Goal: Task Accomplishment & Management: Complete application form

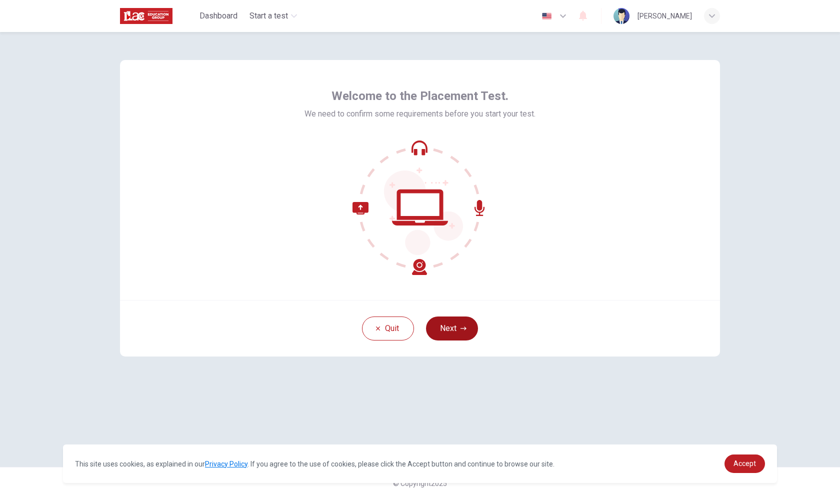
click at [419, 327] on button "Next" at bounding box center [452, 329] width 52 height 24
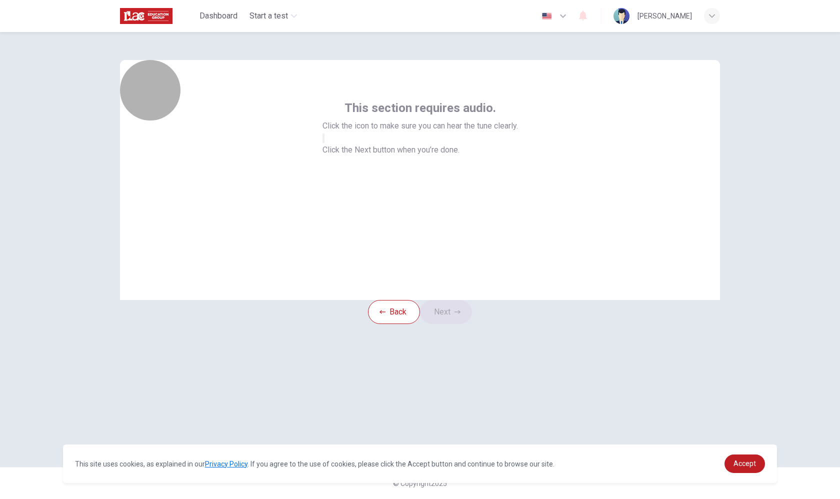
click at [325, 143] on button "button" at bounding box center [324, 139] width 2 height 10
click at [419, 324] on button "Next" at bounding box center [446, 312] width 52 height 24
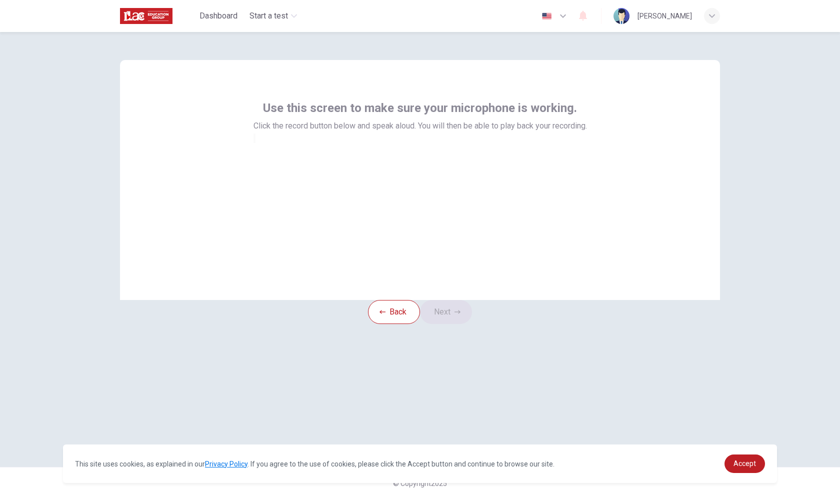
click at [419, 144] on div at bounding box center [421, 138] width 334 height 12
click at [255, 142] on div "button" at bounding box center [255, 139] width 0 height 8
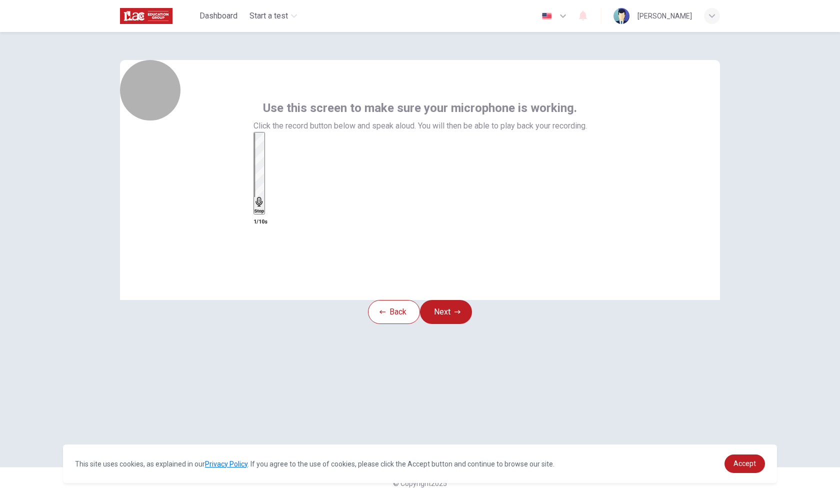
click at [265, 209] on h6 "Stop" at bounding box center [260, 211] width 10 height 5
click at [283, 164] on icon "button" at bounding box center [281, 160] width 6 height 7
click at [272, 155] on div "Record" at bounding box center [265, 144] width 16 height 22
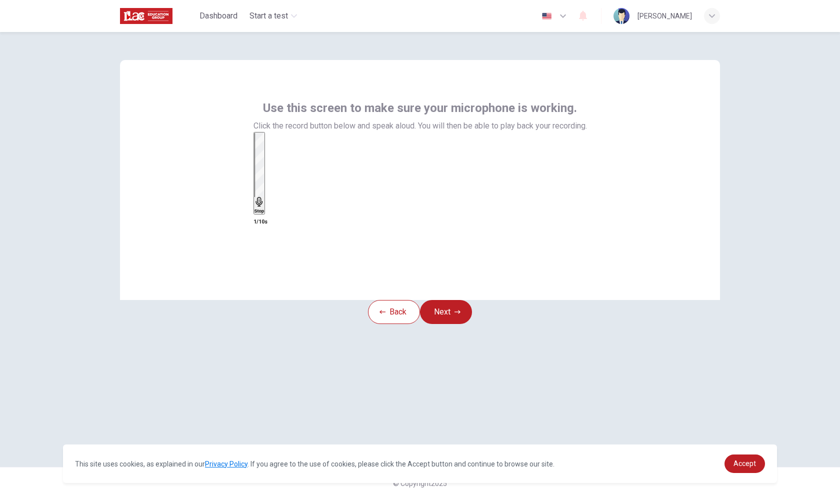
click at [265, 193] on div "Stop" at bounding box center [260, 173] width 10 height 81
click at [274, 156] on div "button" at bounding box center [274, 152] width 0 height 8
click at [419, 324] on button "Next" at bounding box center [446, 312] width 52 height 24
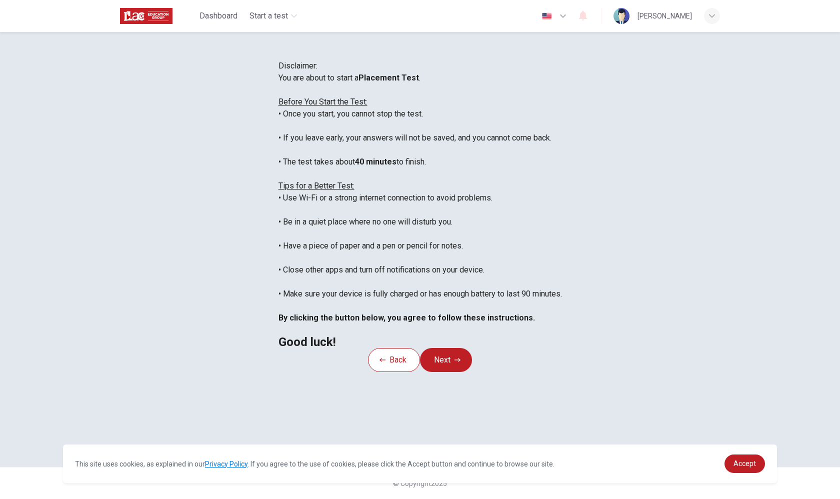
scroll to position [11, 0]
click at [419, 465] on span "Accept" at bounding box center [745, 464] width 23 height 8
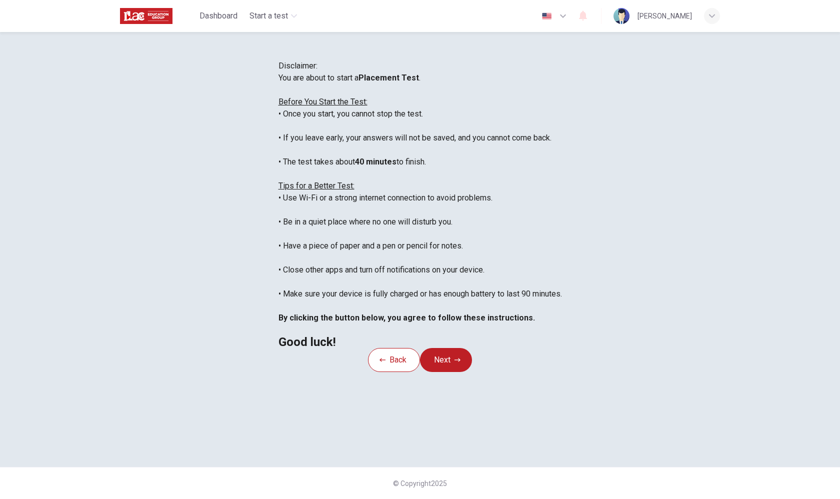
scroll to position [37, 0]
click at [419, 363] on icon "button" at bounding box center [458, 360] width 6 height 6
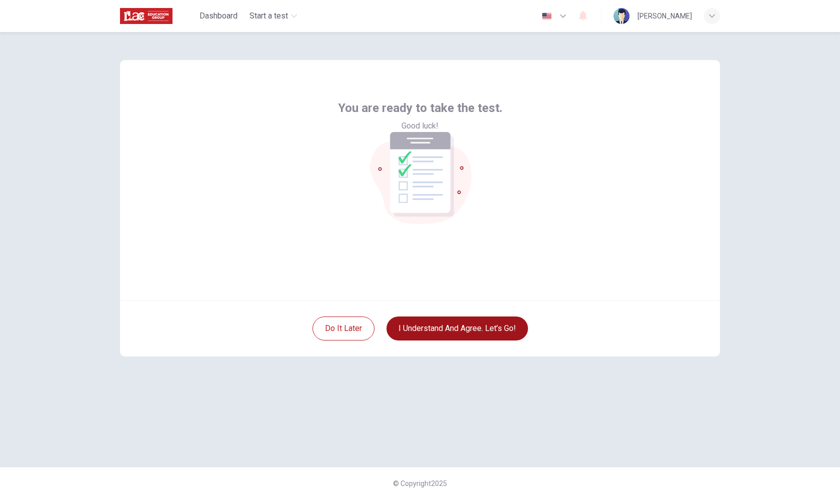
click at [419, 329] on button "I understand and agree. Let’s go!" at bounding box center [458, 329] width 142 height 24
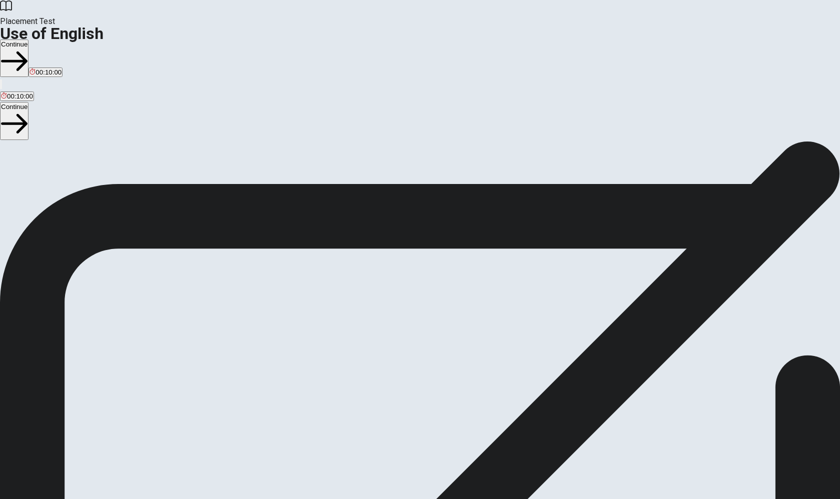
click at [29, 40] on button "Continue" at bounding box center [14, 59] width 29 height 38
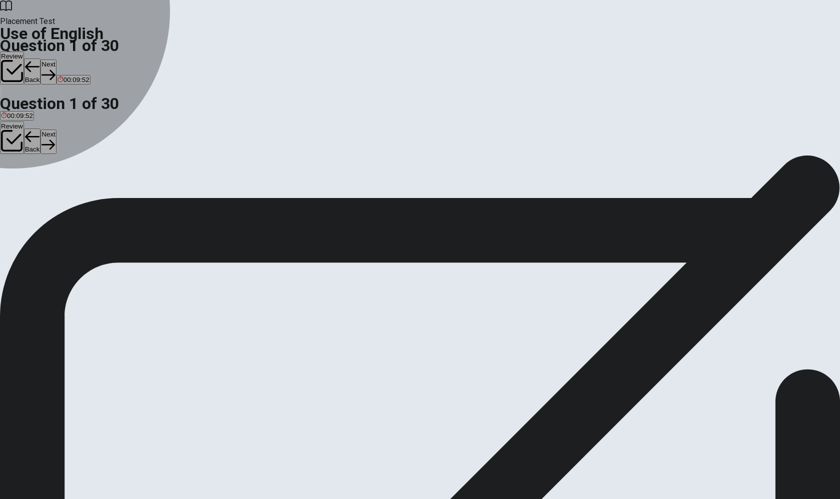
click at [95, 188] on div "C" at bounding box center [82, 184] width 26 height 8
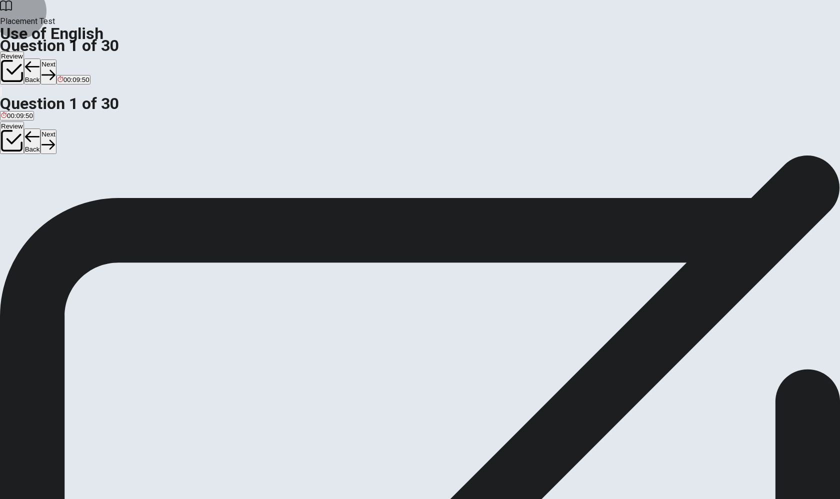
click at [56, 60] on button "Next" at bounding box center [49, 72] width 16 height 25
click at [34, 188] on div "B" at bounding box center [27, 184] width 15 height 8
click at [56, 60] on button "Next" at bounding box center [49, 72] width 16 height 25
click at [52, 188] on div "D" at bounding box center [47, 184] width 10 height 8
click at [56, 60] on button "Next" at bounding box center [49, 72] width 16 height 25
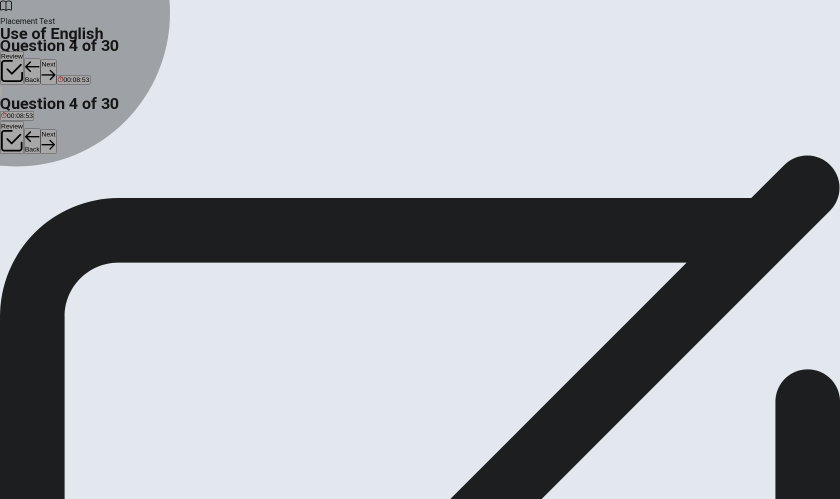
click at [23, 180] on div "A" at bounding box center [12, 184] width 22 height 8
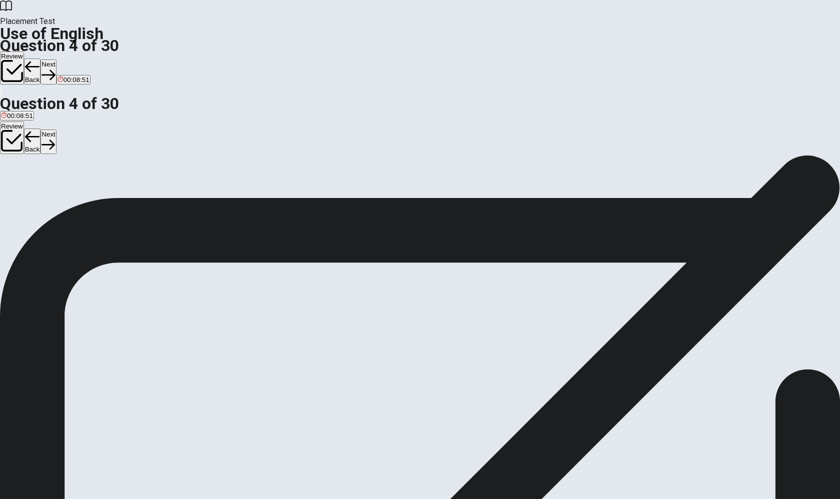
click at [56, 60] on button "Next" at bounding box center [49, 72] width 16 height 25
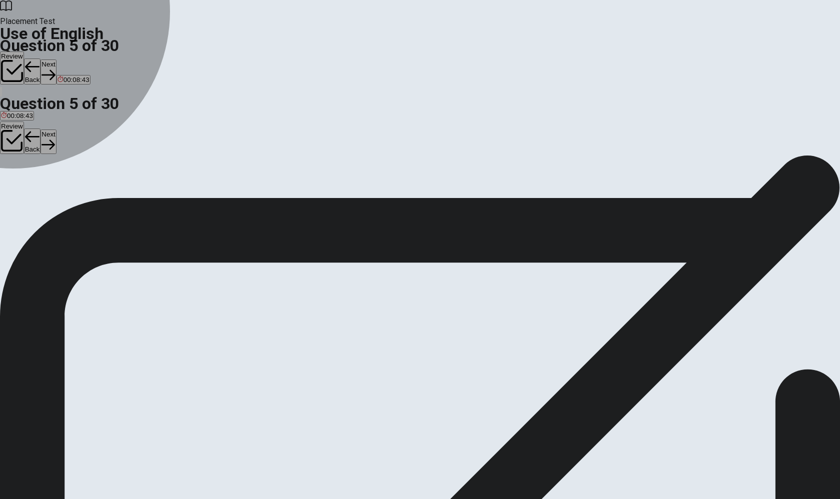
click at [18, 180] on div "A" at bounding box center [9, 184] width 17 height 8
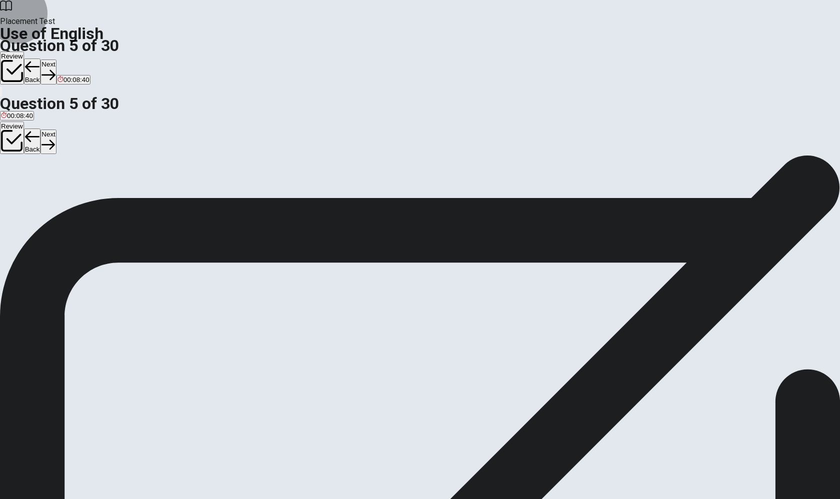
click at [56, 60] on button "Next" at bounding box center [49, 72] width 16 height 25
click at [51, 188] on div "D" at bounding box center [43, 184] width 15 height 8
click at [39, 68] on icon "button" at bounding box center [32, 75] width 14 height 14
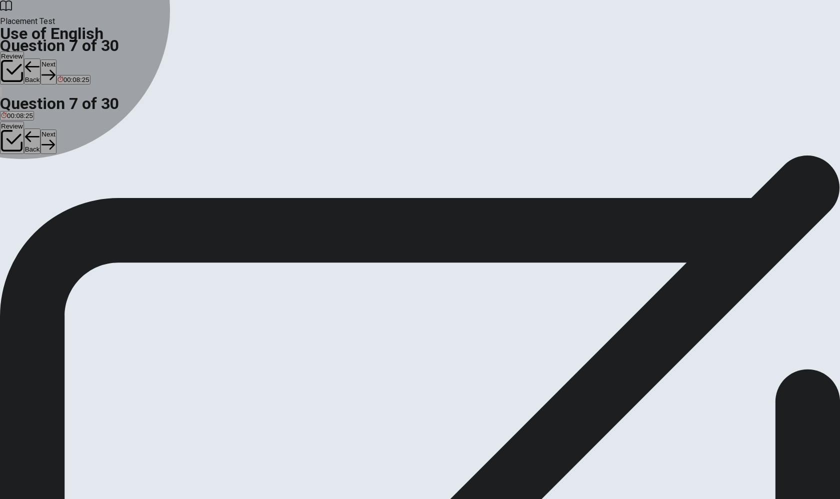
click at [23, 194] on button "B eat" at bounding box center [17, 187] width 12 height 17
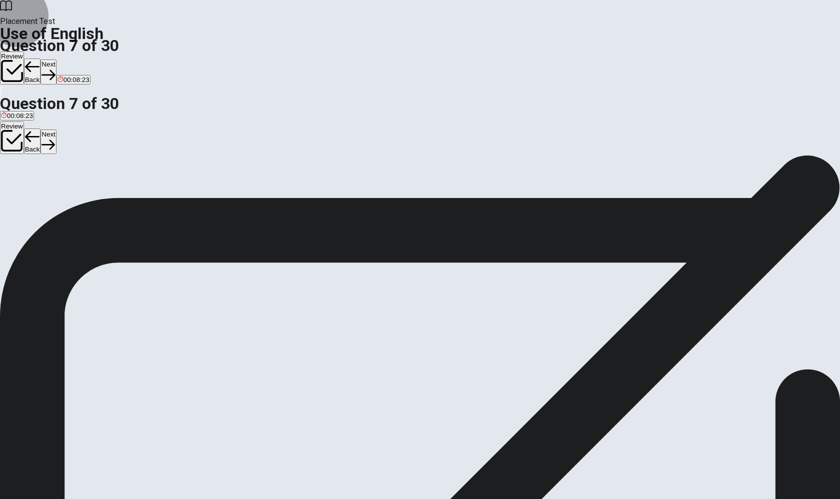
click at [56, 60] on button "Next" at bounding box center [49, 72] width 16 height 25
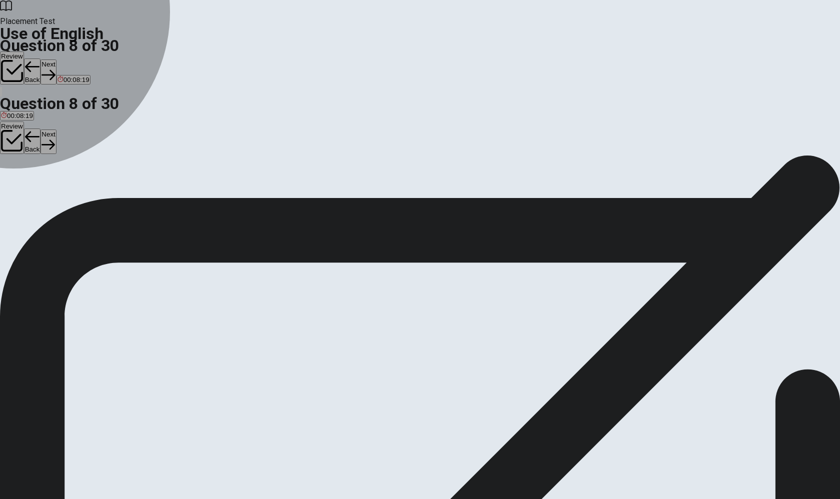
click at [11, 180] on div "A" at bounding box center [6, 184] width 10 height 8
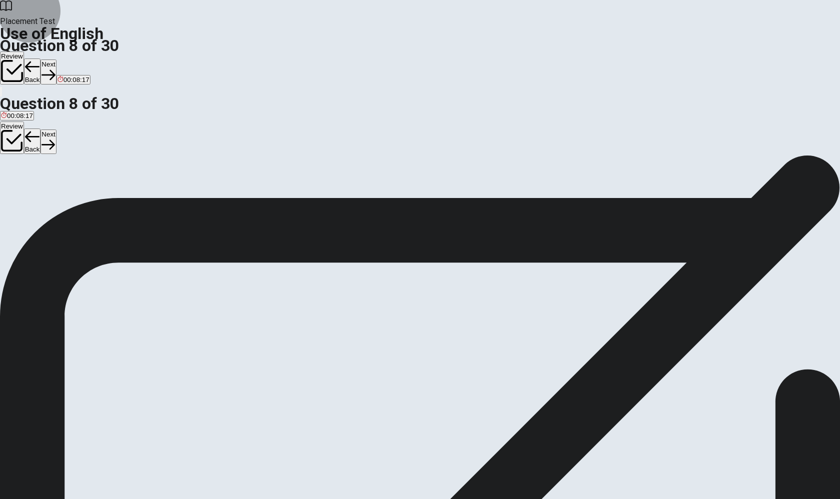
click at [55, 68] on icon "button" at bounding box center [49, 75] width 14 height 14
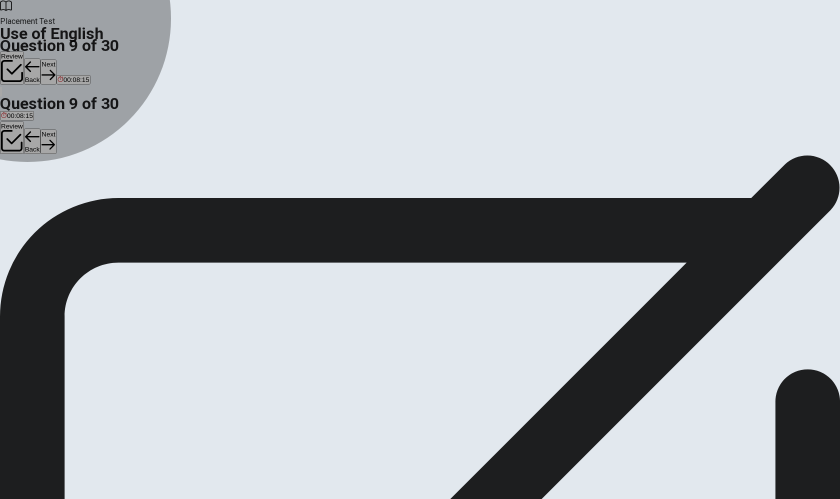
click at [64, 196] on button "D loud" at bounding box center [57, 187] width 15 height 17
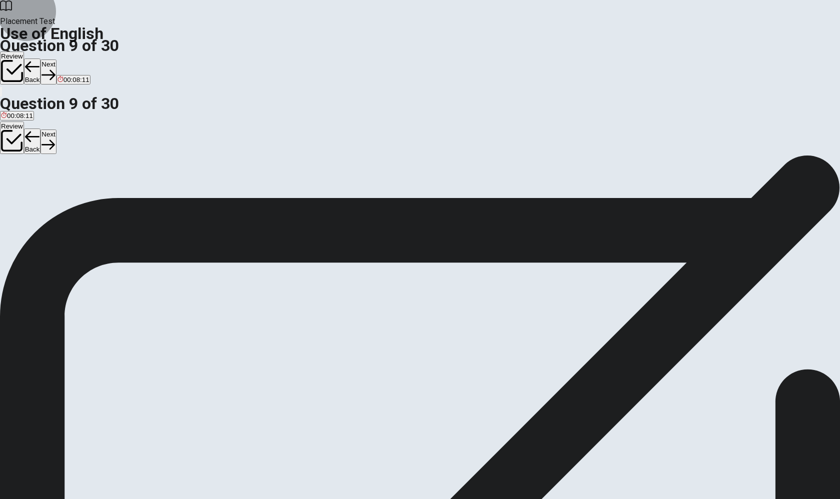
click at [56, 60] on button "Next" at bounding box center [49, 72] width 16 height 25
click at [42, 188] on div "C" at bounding box center [36, 184] width 12 height 8
click at [56, 60] on button "Next" at bounding box center [49, 72] width 16 height 25
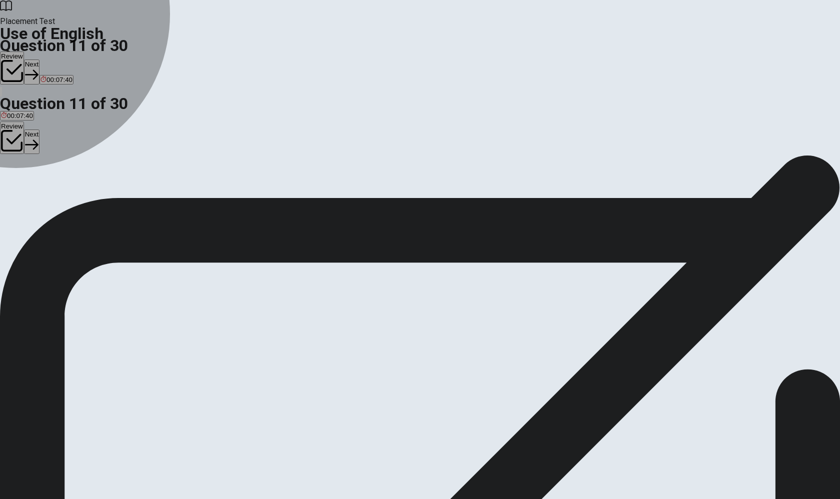
click at [66, 188] on div "B" at bounding box center [47, 184] width 38 height 8
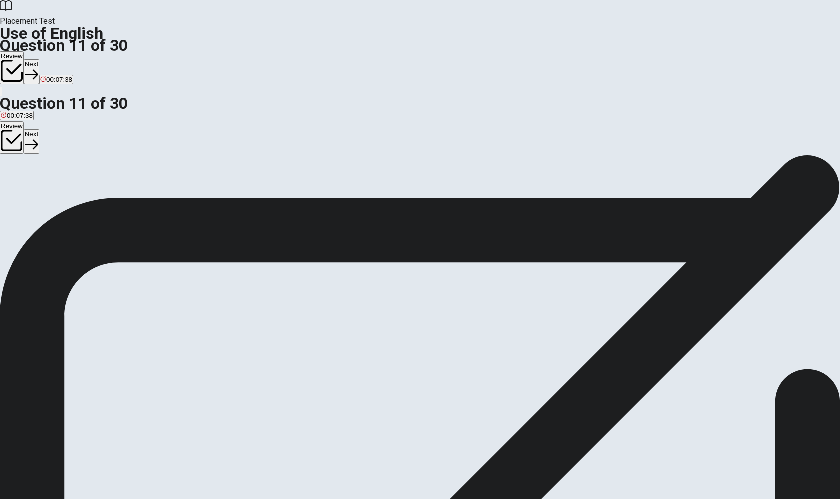
click at [40, 60] on button "Next" at bounding box center [32, 72] width 16 height 25
click at [38, 195] on span "hope" at bounding box center [30, 192] width 15 height 8
click at [56, 60] on button "Next" at bounding box center [49, 72] width 16 height 25
click at [9, 180] on div "A" at bounding box center [5, 184] width 8 height 8
click at [56, 60] on button "Next" at bounding box center [49, 72] width 16 height 25
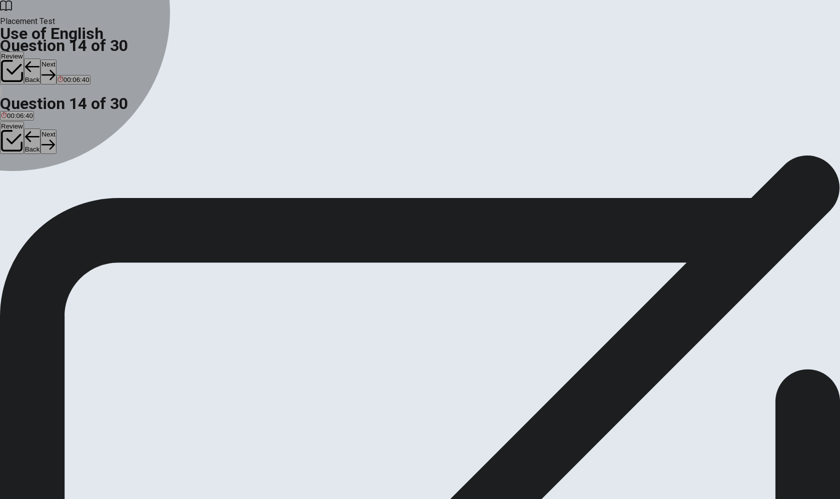
click at [75, 188] on div "B" at bounding box center [57, 184] width 36 height 8
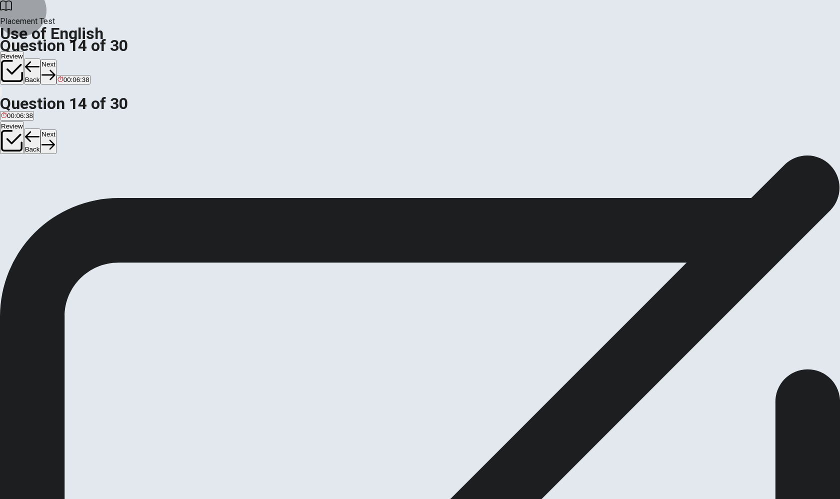
click at [56, 60] on button "Next" at bounding box center [49, 72] width 16 height 25
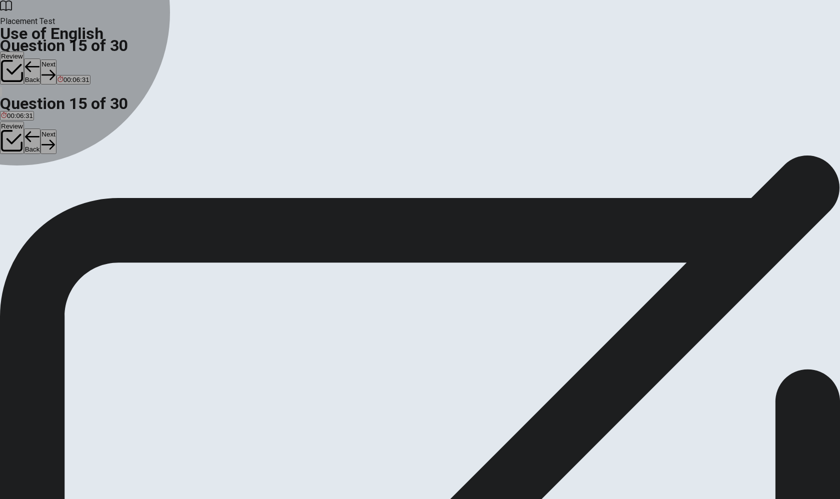
click at [12, 180] on div "A" at bounding box center [6, 184] width 11 height 8
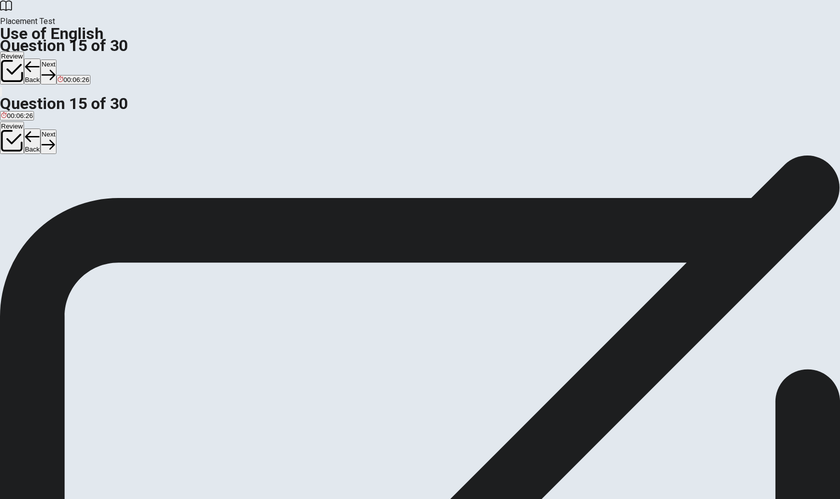
click at [56, 60] on button "Next" at bounding box center [49, 72] width 16 height 25
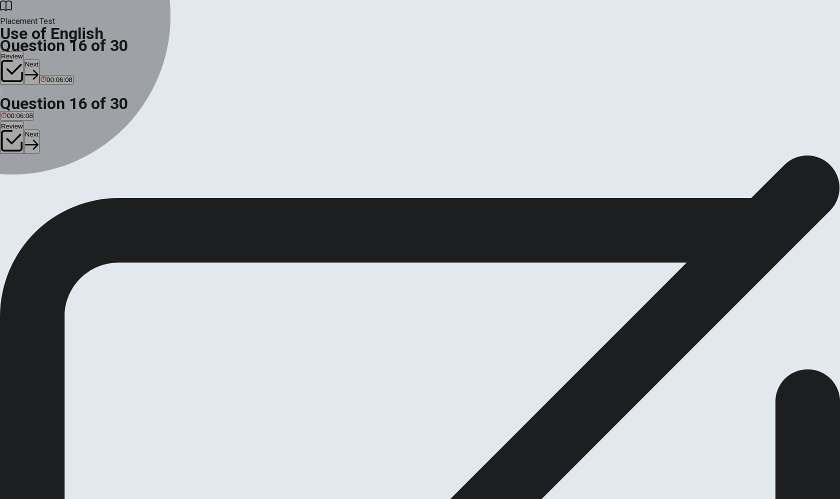
click at [55, 188] on div "C" at bounding box center [44, 184] width 22 height 8
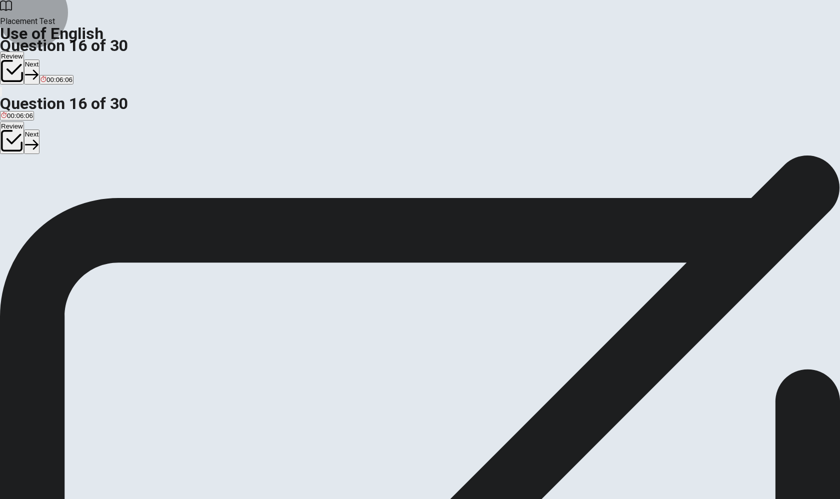
click at [39, 68] on icon "button" at bounding box center [32, 75] width 14 height 14
click at [67, 188] on div "D" at bounding box center [60, 184] width 13 height 8
click at [56, 60] on button "Next" at bounding box center [49, 72] width 16 height 25
click at [21, 188] on span "mouse" at bounding box center [11, 192] width 20 height 8
click at [56, 60] on button "Next" at bounding box center [49, 72] width 16 height 25
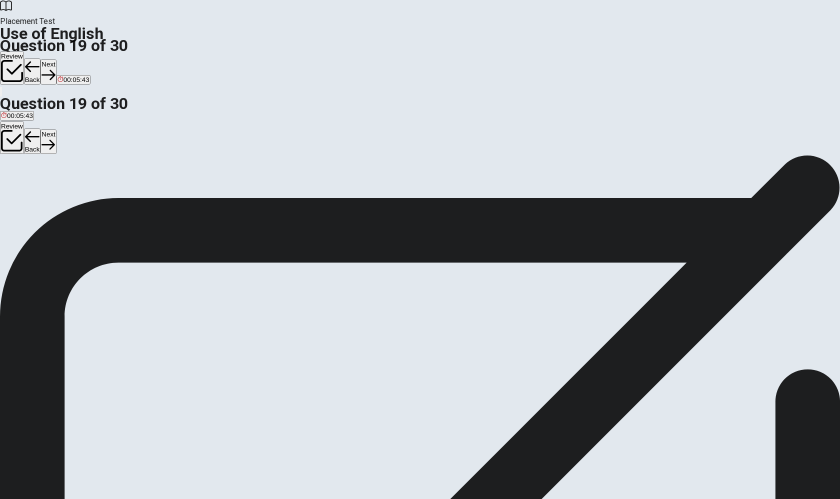
click at [29, 180] on div "A" at bounding box center [15, 184] width 28 height 8
click at [56, 60] on button "Next" at bounding box center [49, 72] width 16 height 25
click at [34, 188] on div "C" at bounding box center [29, 184] width 10 height 8
click at [56, 60] on button "Next" at bounding box center [49, 72] width 16 height 25
click at [18, 180] on div "A" at bounding box center [9, 184] width 17 height 8
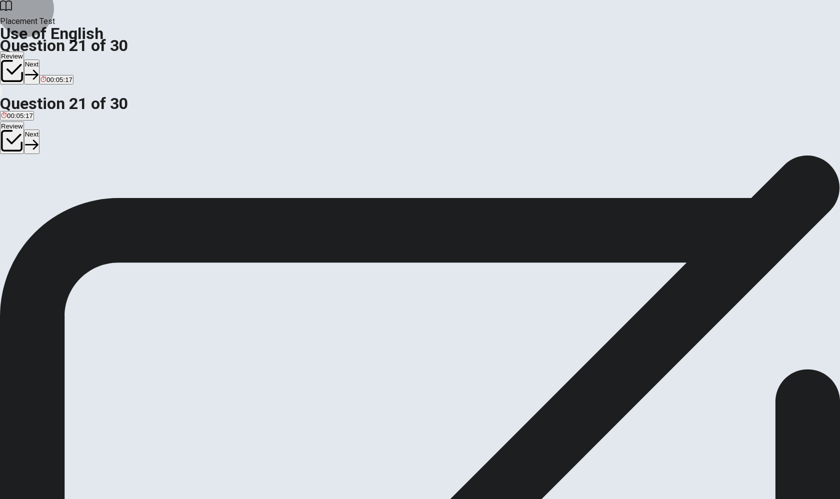
click at [40, 60] on button "Next" at bounding box center [32, 72] width 16 height 25
click at [50, 188] on div "C" at bounding box center [43, 184] width 15 height 8
click at [56, 60] on button "Next" at bounding box center [49, 72] width 16 height 25
click at [46, 188] on div "B" at bounding box center [35, 184] width 22 height 8
click at [56, 60] on button "Next" at bounding box center [49, 72] width 16 height 25
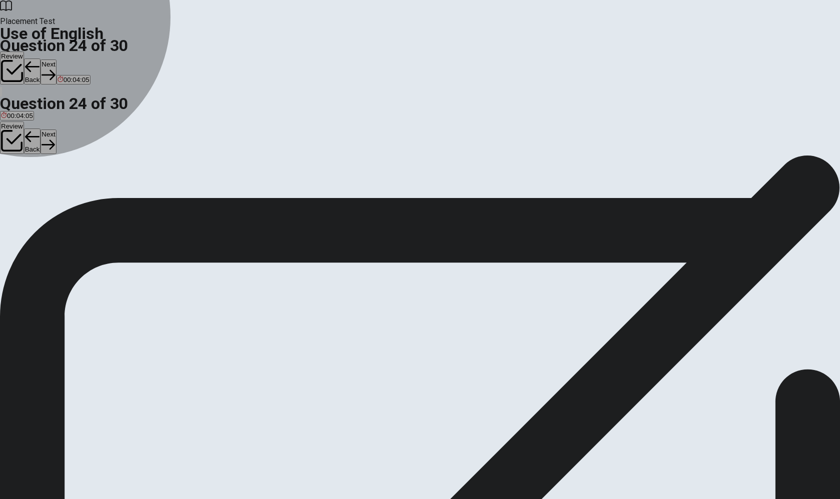
click at [122, 195] on span "what he did" at bounding box center [105, 192] width 34 height 8
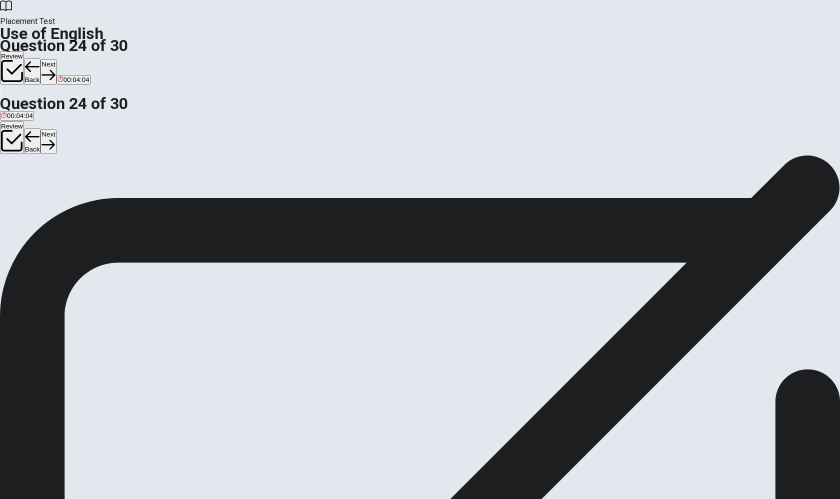
click at [86, 195] on span "what did he do" at bounding box center [65, 192] width 44 height 8
click at [56, 60] on button "Next" at bounding box center [49, 72] width 16 height 25
click at [91, 195] on span "suggest" at bounding box center [79, 192] width 24 height 8
click at [56, 60] on button "Next" at bounding box center [49, 72] width 16 height 25
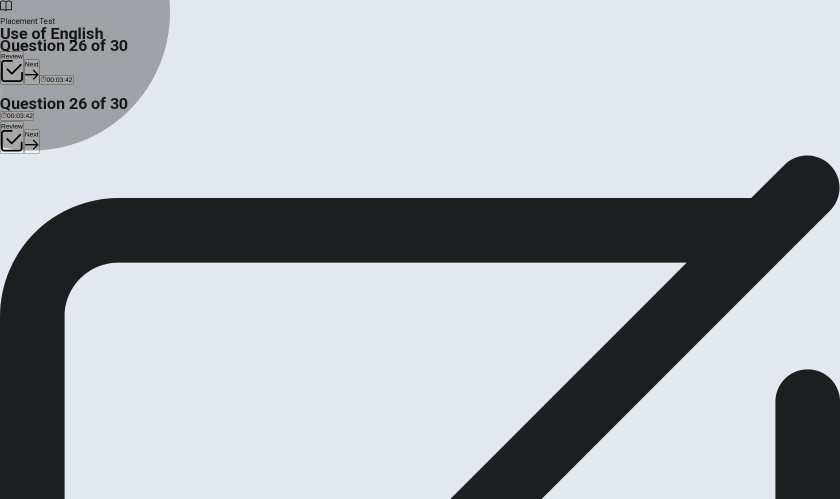
click at [65, 195] on span "used" at bounding box center [58, 192] width 15 height 8
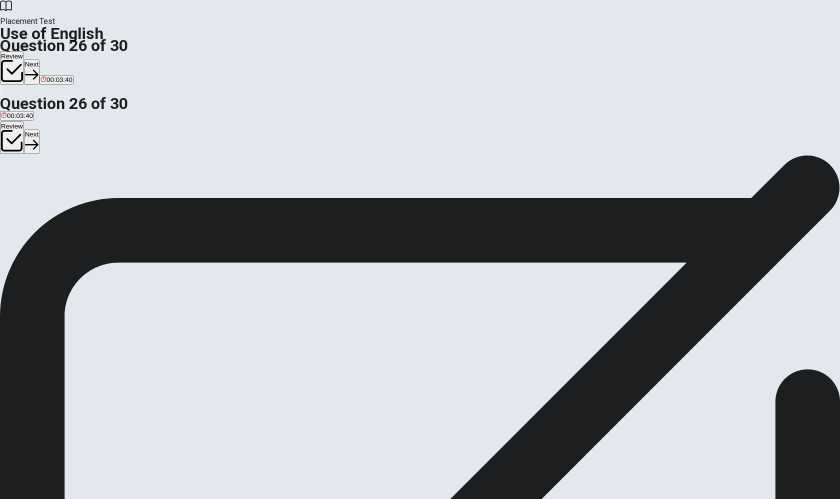
click at [40, 60] on button "Next" at bounding box center [32, 72] width 16 height 25
click at [108, 188] on div "D" at bounding box center [96, 184] width 23 height 8
click at [56, 60] on button "Next" at bounding box center [49, 72] width 16 height 25
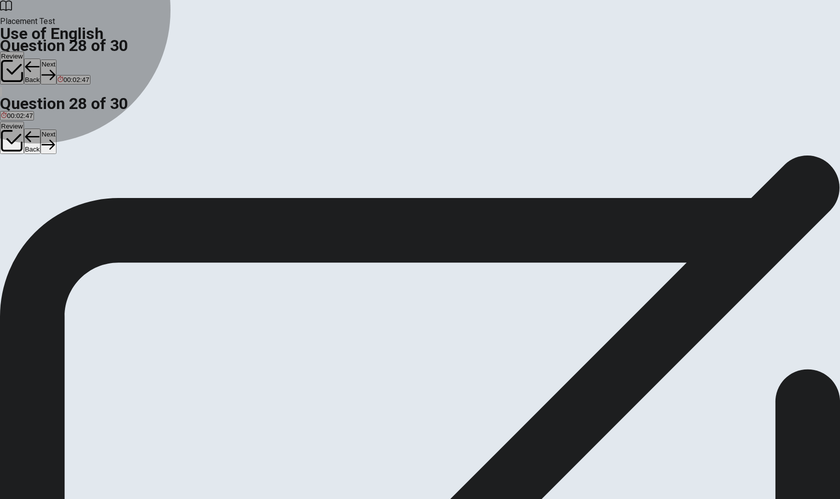
click at [70, 195] on span "obtain it" at bounding box center [58, 192] width 24 height 8
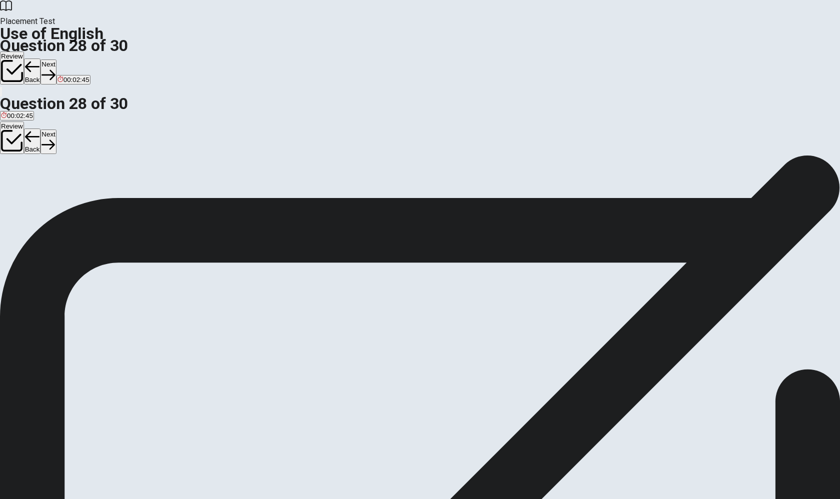
click at [55, 68] on icon "button" at bounding box center [49, 75] width 14 height 14
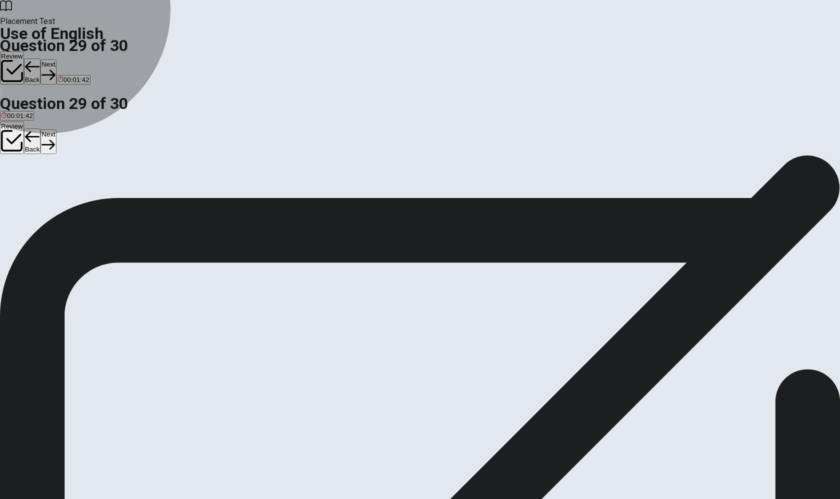
click at [124, 195] on span "impossible" at bounding box center [108, 192] width 32 height 8
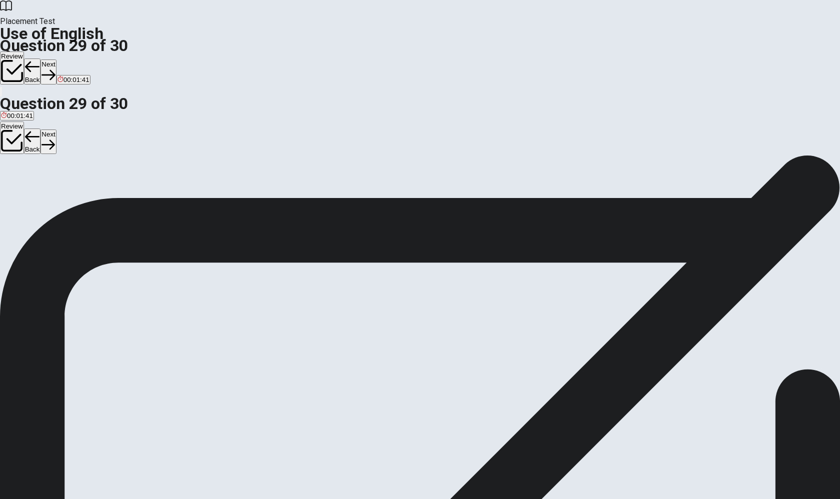
click at [56, 60] on button "Next" at bounding box center [49, 72] width 16 height 25
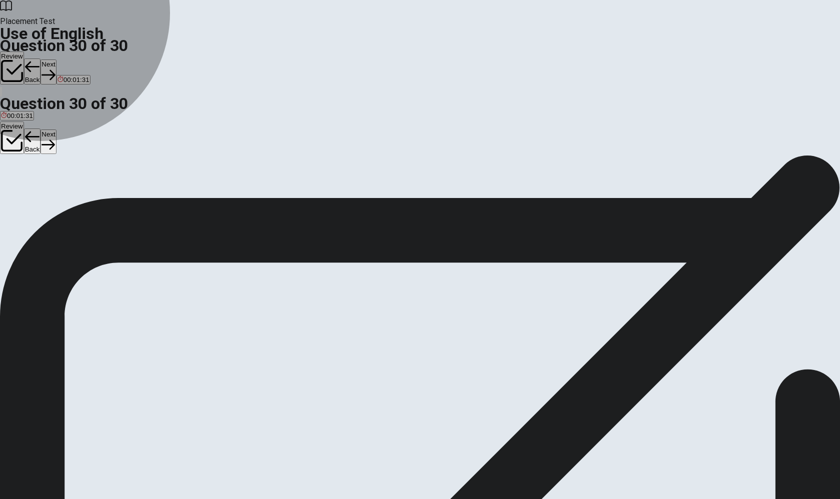
click at [17, 188] on span "since" at bounding box center [9, 192] width 16 height 8
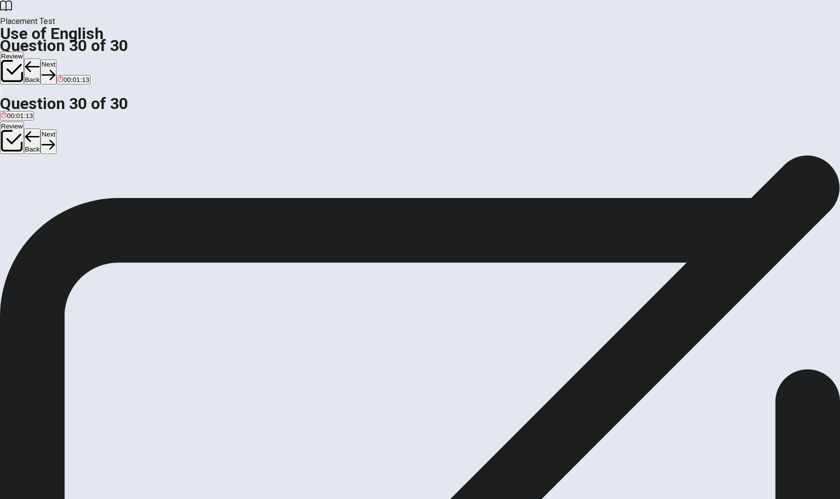
click at [56, 60] on button "Next" at bounding box center [49, 72] width 16 height 25
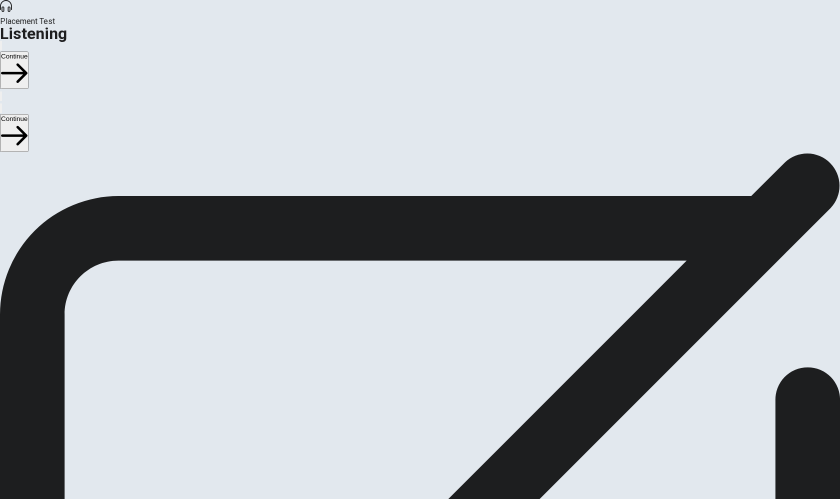
click at [29, 52] on button "Continue" at bounding box center [14, 71] width 29 height 38
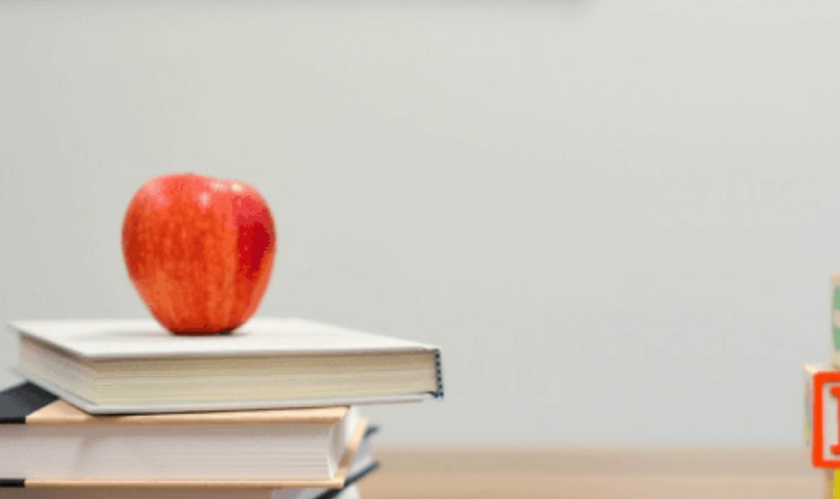
scroll to position [3, 0]
click at [13, 50] on icon "button" at bounding box center [7, 54] width 12 height 9
drag, startPoint x: 184, startPoint y: 145, endPoint x: 177, endPoint y: 145, distance: 7.0
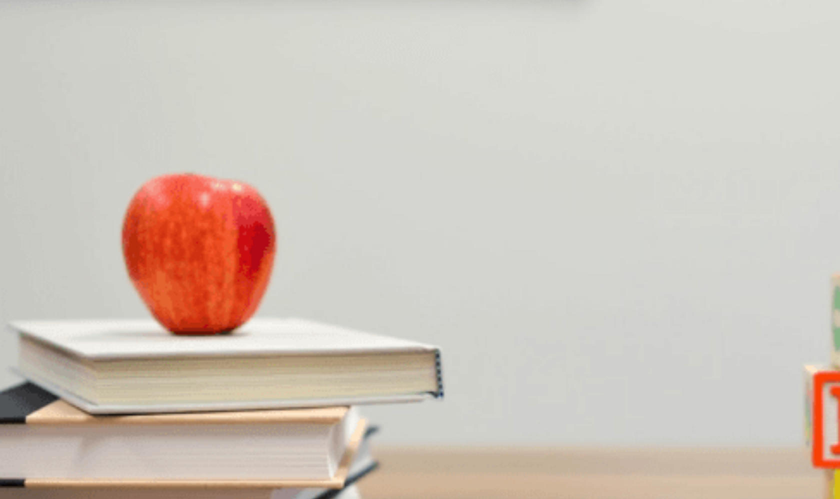
click at [177, 387] on div at bounding box center [420, 387] width 840 height 0
click at [182, 198] on div "C" at bounding box center [141, 194] width 82 height 8
click at [159, 247] on span "She thanks him" at bounding box center [136, 244] width 46 height 8
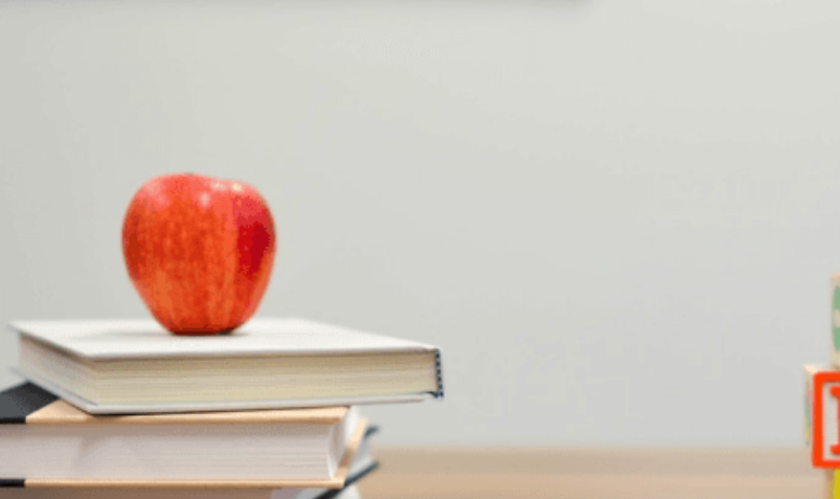
click at [86, 366] on span "A presentation" at bounding box center [65, 370] width 43 height 8
click at [102, 324] on span "The visuals" at bounding box center [86, 328] width 34 height 8
click at [120, 290] on button "C It’s solid" at bounding box center [107, 281] width 26 height 17
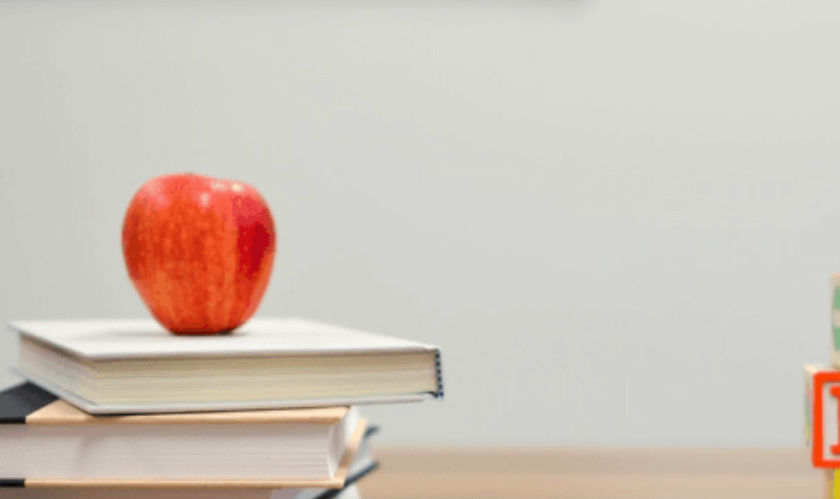
scroll to position [933, 0]
click at [29, 52] on button "Continue" at bounding box center [14, 71] width 29 height 38
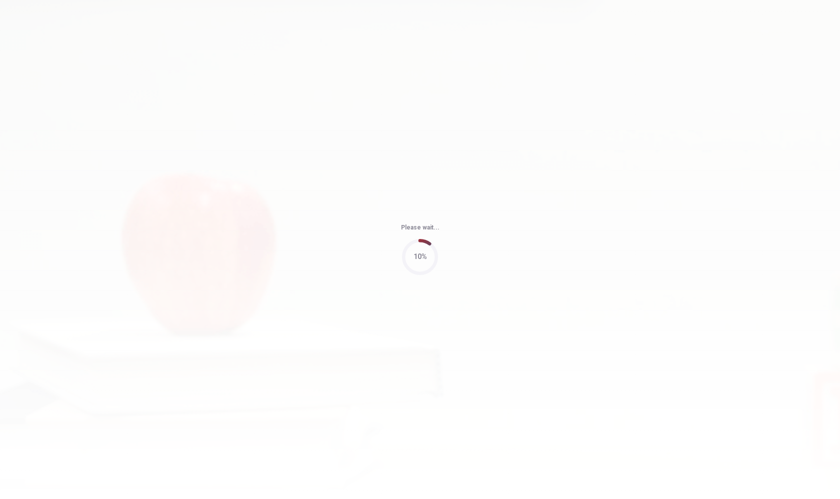
type input "60"
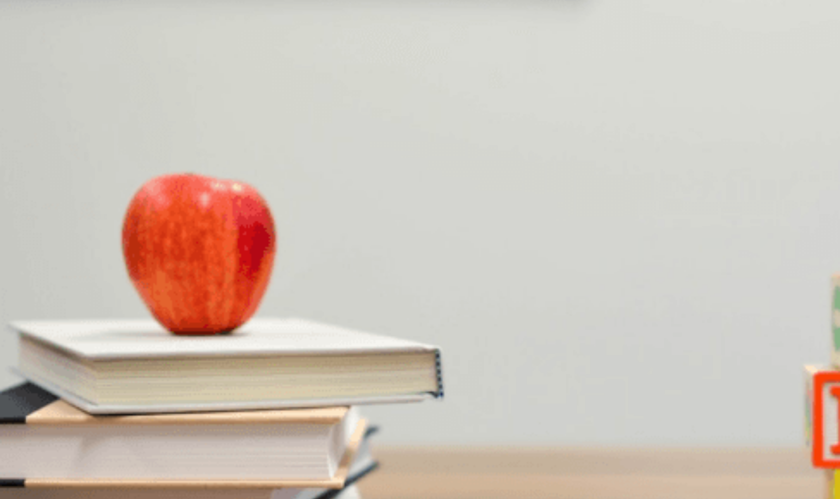
click at [32, 366] on span "A road trip" at bounding box center [16, 370] width 31 height 8
click at [72, 282] on span "A scenic mountain route" at bounding box center [36, 286] width 71 height 8
click at [35, 324] on span "Eight hours" at bounding box center [18, 328] width 34 height 8
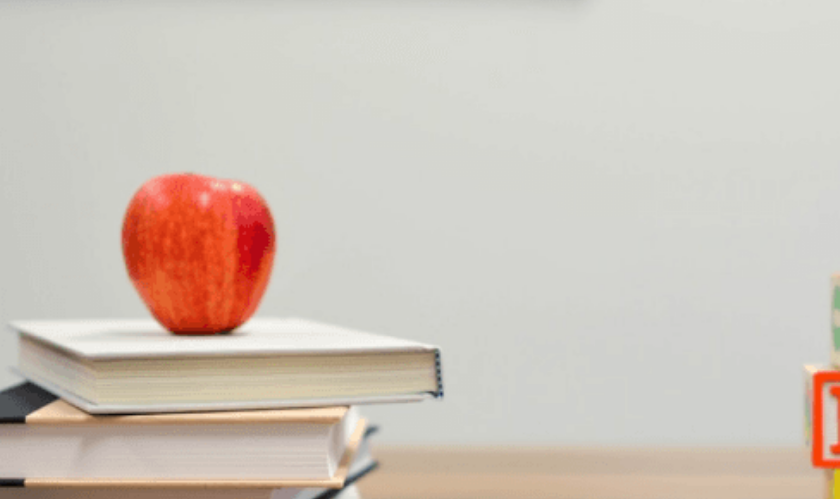
scroll to position [768, 0]
click at [173, 315] on button "D Ten to eleven hours" at bounding box center [143, 323] width 60 height 17
click at [172, 247] on span "Because it’s peak season" at bounding box center [134, 244] width 76 height 8
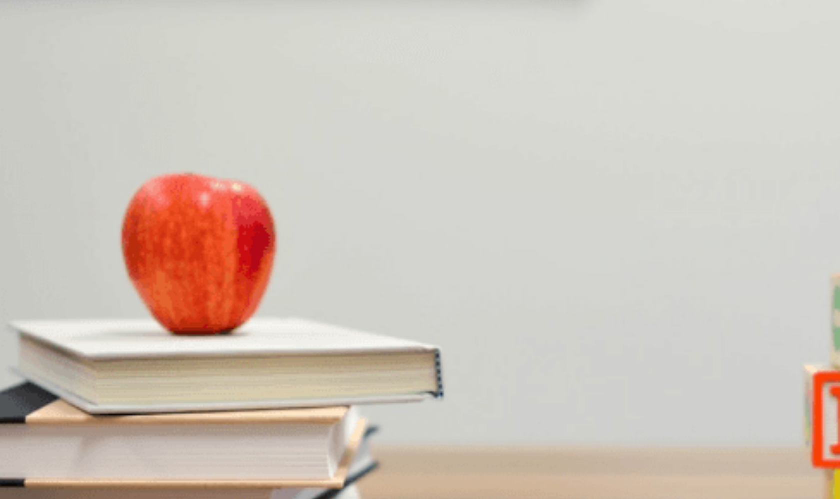
click at [154, 206] on button "C Make a checklist" at bounding box center [128, 197] width 52 height 17
click at [29, 52] on button "Continue" at bounding box center [14, 71] width 29 height 38
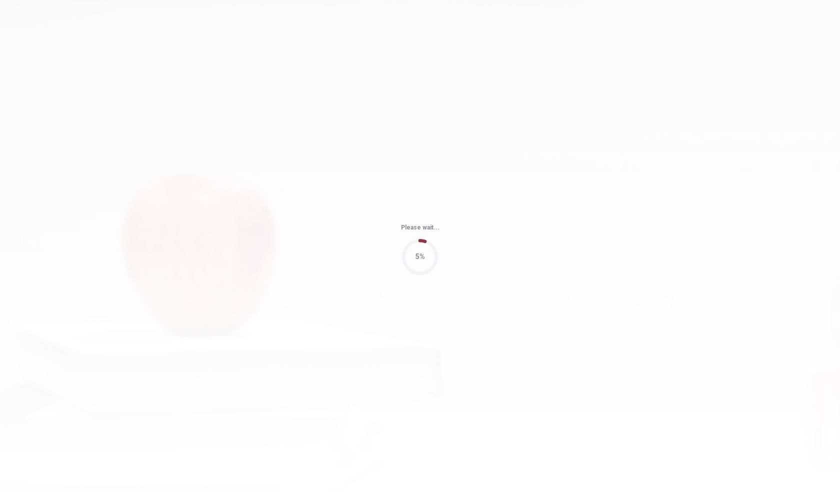
type input "69"
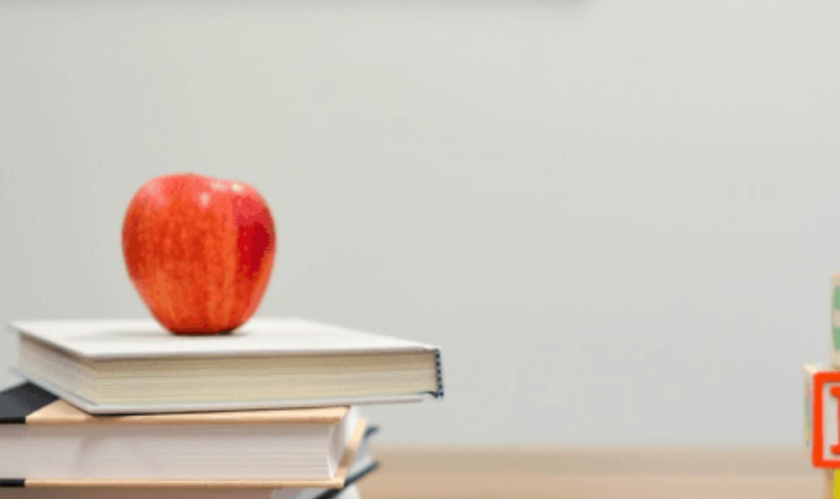
scroll to position [424, 0]
click at [23, 273] on button "A [DATE]" at bounding box center [11, 281] width 23 height 17
click at [220, 366] on span "The visuals for the slides" at bounding box center [183, 370] width 74 height 8
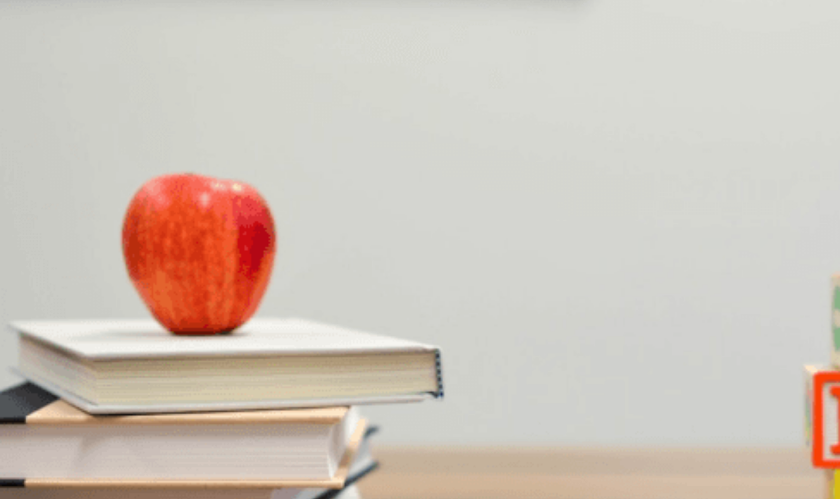
click at [70, 366] on span "The presentation slides" at bounding box center [35, 370] width 69 height 8
click at [303, 247] on span "Combine drafts and rehearse the presentation" at bounding box center [235, 244] width 136 height 8
click at [266, 324] on span "Conducting more research" at bounding box center [226, 328] width 79 height 8
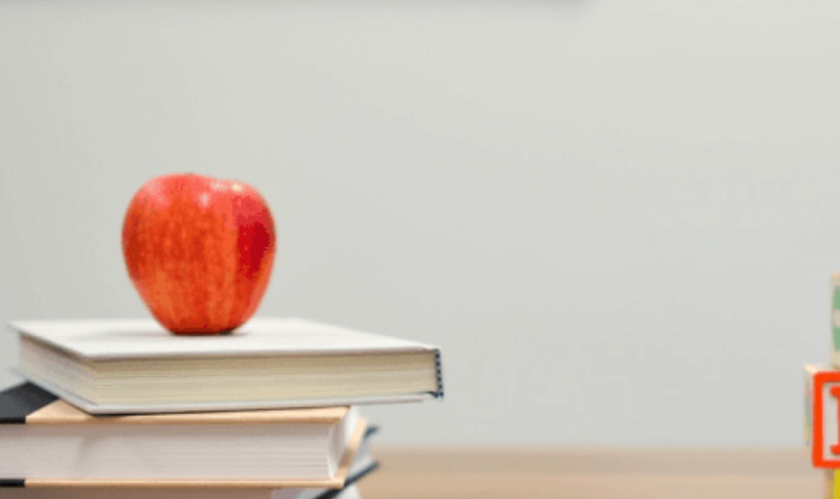
scroll to position [0, 0]
click at [338, 206] on button "D He has completed his draft" at bounding box center [298, 197] width 82 height 17
click at [99, 324] on span "Creating the visuals for the slides" at bounding box center [50, 328] width 98 height 8
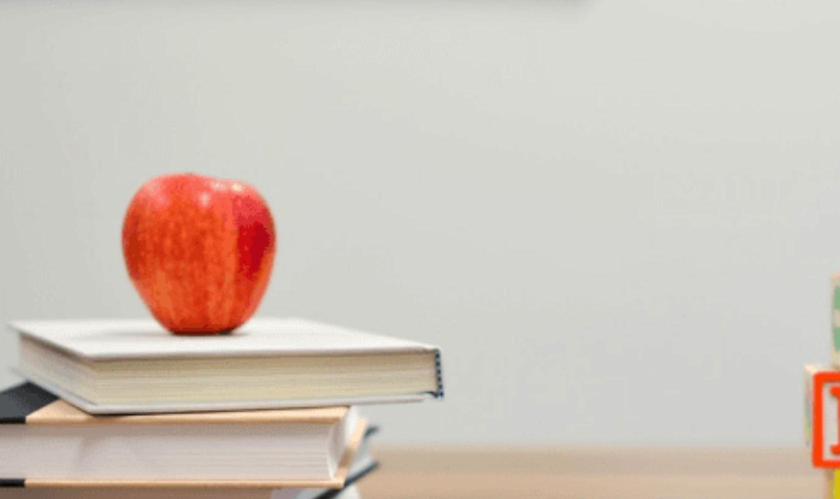
click at [29, 52] on button "Continue" at bounding box center [14, 71] width 29 height 38
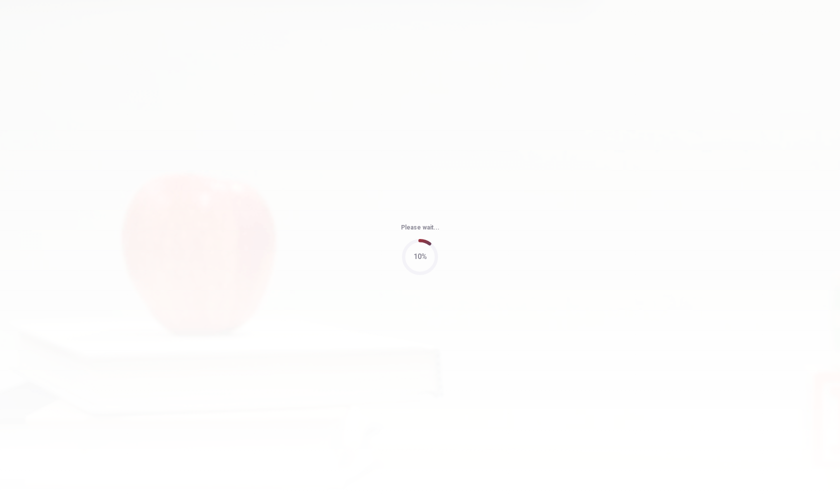
type input "74"
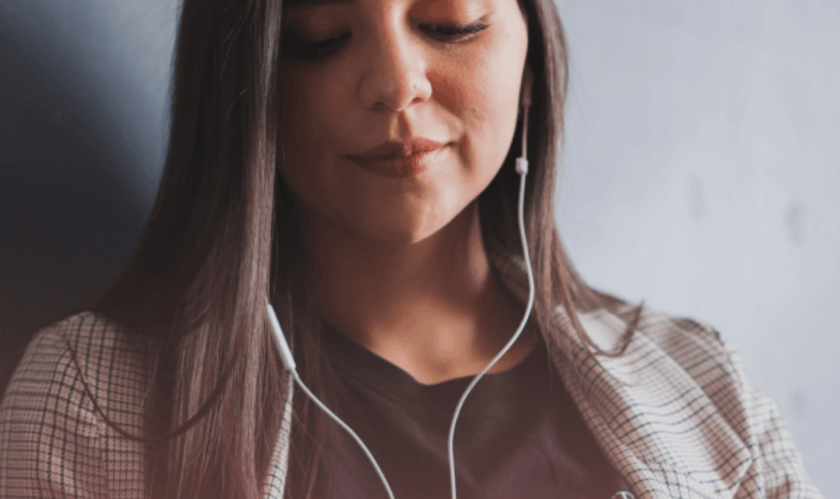
click at [29, 52] on button "Continue" at bounding box center [14, 71] width 29 height 38
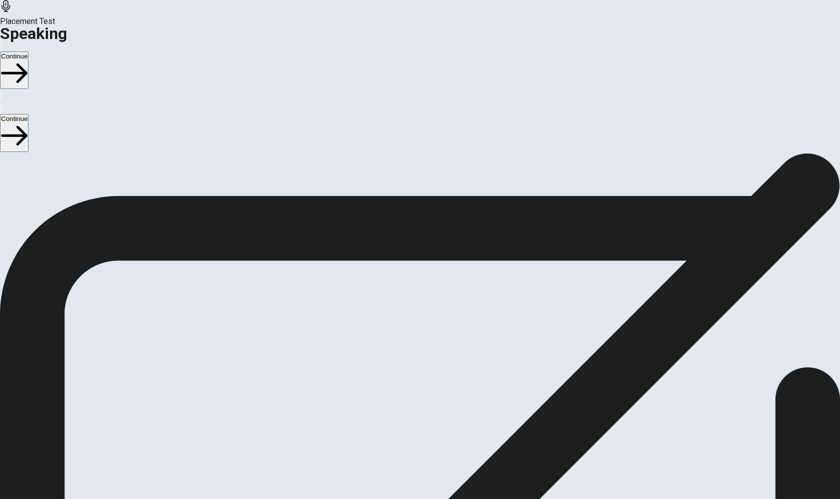
click at [419, 324] on div "Stop Recording" at bounding box center [421, 387] width 36 height 127
click at [408, 361] on icon "Play Audio" at bounding box center [408, 361] width 0 height 0
click at [419, 319] on div at bounding box center [420, 336] width 30 height 34
click at [419, 352] on button "Record Again" at bounding box center [420, 376] width 42 height 49
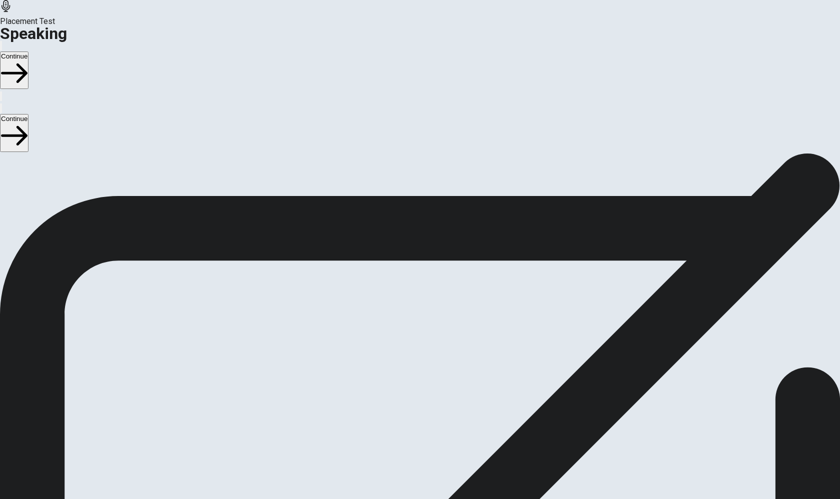
click at [419, 324] on div "Stop Recording" at bounding box center [421, 387] width 36 height 127
click at [419, 361] on icon "Play Audio" at bounding box center [414, 367] width 10 height 12
click at [419, 319] on icon at bounding box center [416, 334] width 22 height 30
click at [29, 52] on button "Continue" at bounding box center [14, 71] width 29 height 38
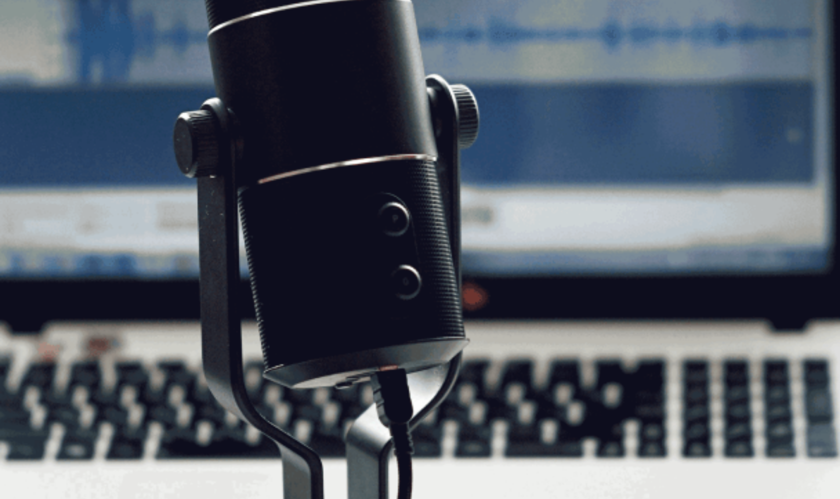
click at [29, 52] on button "Continue" at bounding box center [14, 71] width 29 height 38
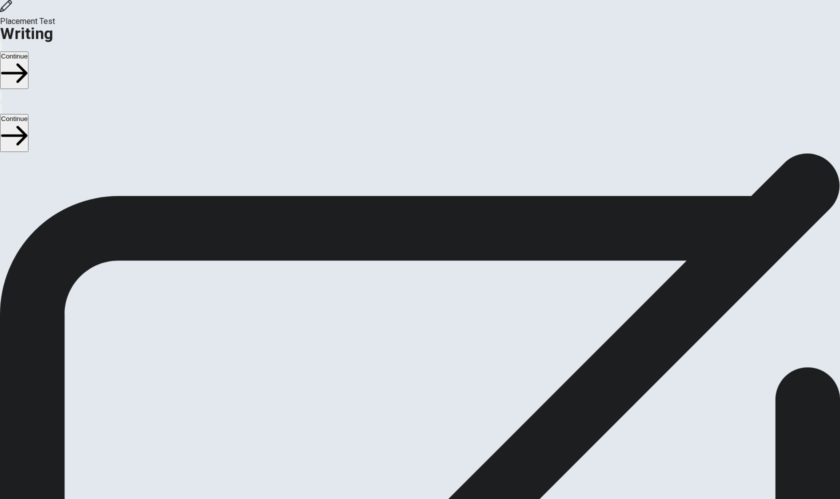
click at [29, 52] on button "Continue" at bounding box center [14, 71] width 29 height 38
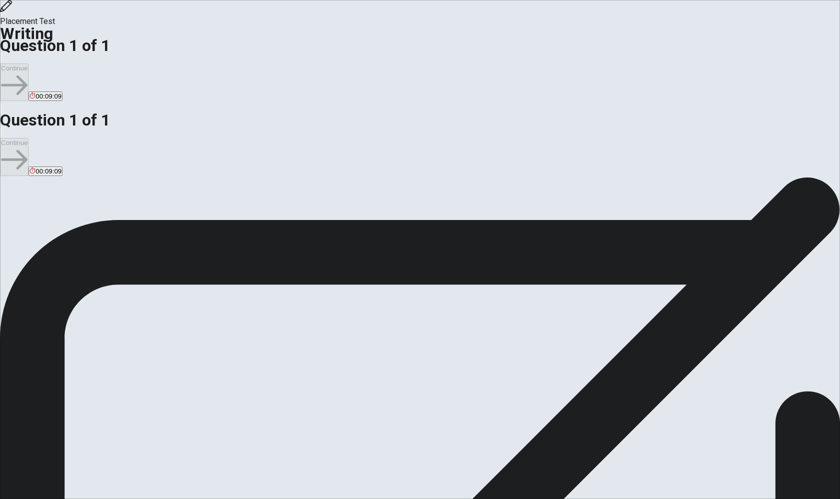
click at [29, 64] on button "Continue" at bounding box center [14, 83] width 29 height 38
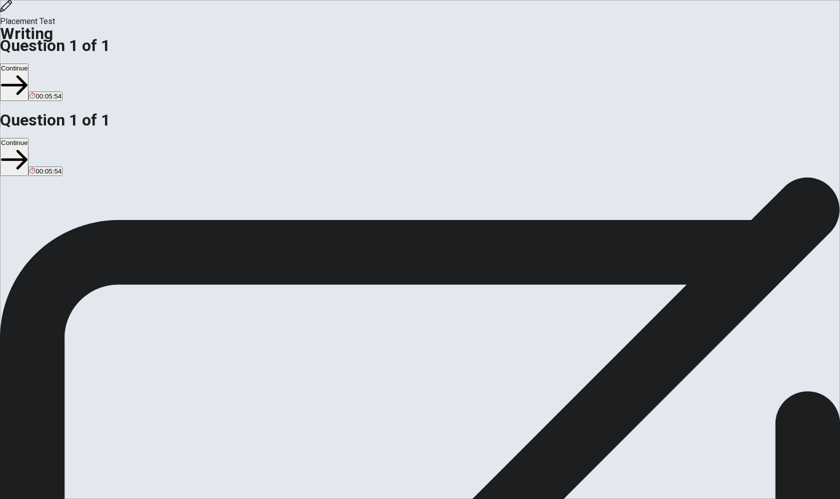
type textarea "One time I felt truly inspired to change was when I saw a close friend commit t…"
click at [29, 64] on button "Continue" at bounding box center [14, 83] width 29 height 38
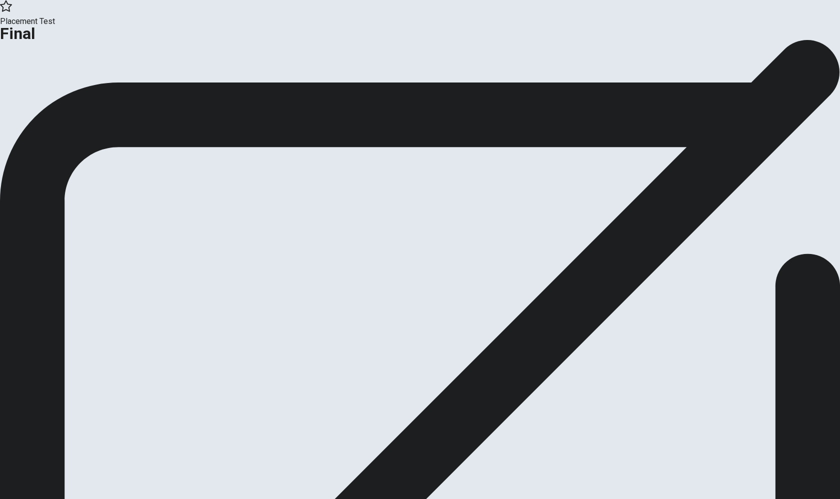
click at [41, 89] on button "Continue" at bounding box center [20, 83] width 41 height 14
